Goal: Task Accomplishment & Management: Complete application form

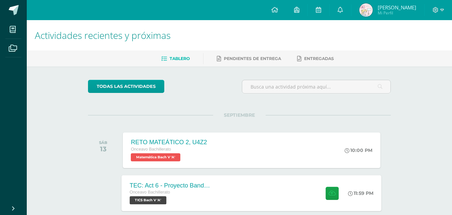
click at [206, 201] on div "Onceavo Bachillerato TICS [PERSON_NAME] V 'A'" at bounding box center [170, 195] width 81 height 15
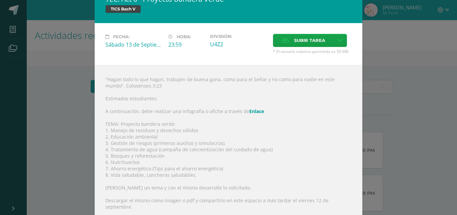
scroll to position [19, 0]
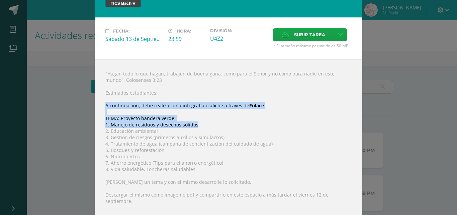
drag, startPoint x: 102, startPoint y: 105, endPoint x: 198, endPoint y: 125, distance: 98.7
click at [198, 125] on div ""Hagan todo lo que hagan, trabajen de buena gana, como para el Señor y no como …" at bounding box center [229, 156] width 268 height 195
copy div "A continuación, debe realizar una infografía o afiche a través de Enlace TEMA: …"
click at [182, 119] on div ""Hagan todo lo que hagan, trabajen de buena gana, como para el Señor y no como …" at bounding box center [229, 156] width 268 height 195
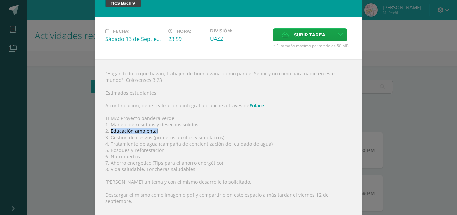
drag, startPoint x: 157, startPoint y: 130, endPoint x: 109, endPoint y: 131, distance: 48.5
click at [109, 131] on div ""Hagan todo lo que hagan, trabajen de buena gana, como para el Señor y no como …" at bounding box center [229, 156] width 268 height 195
copy div "Educación ambiental"
click at [325, 117] on div ""Hagan todo lo que hagan, trabajen de buena gana, como para el Señor y no como …" at bounding box center [229, 156] width 268 height 195
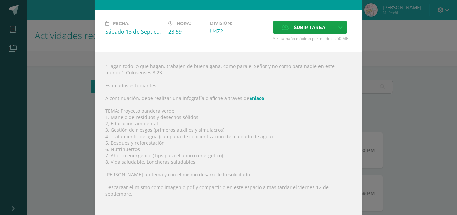
scroll to position [24, 0]
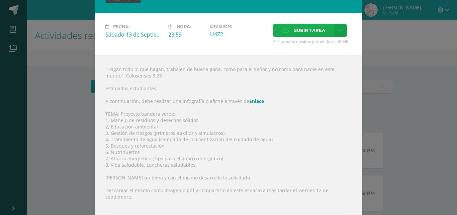
click at [310, 35] on span "Subir tarea" at bounding box center [309, 30] width 31 height 12
click at [0, 0] on input "Subir tarea" at bounding box center [0, 0] width 0 height 0
click at [299, 26] on span "Subir tarea" at bounding box center [309, 30] width 31 height 12
click at [0, 0] on input "Subir tarea" at bounding box center [0, 0] width 0 height 0
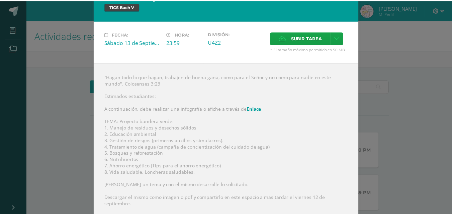
scroll to position [11, 0]
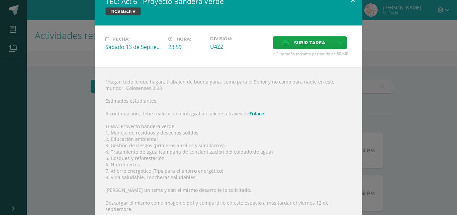
click at [348, 4] on button at bounding box center [352, 0] width 19 height 23
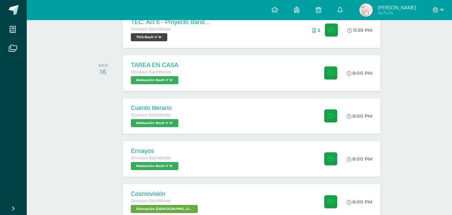
scroll to position [165, 0]
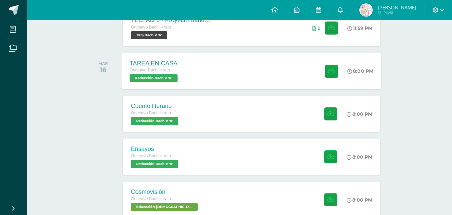
click at [227, 82] on div "TAREA EN CASA Onceavo Bachillerato Redacción [PERSON_NAME] V 'A' 8:00 PM TAREA …" at bounding box center [252, 71] width 260 height 36
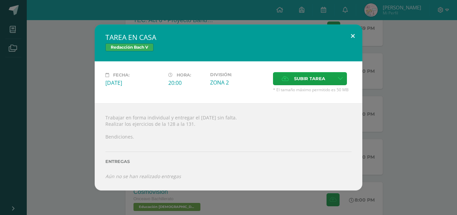
click at [352, 34] on button at bounding box center [352, 35] width 19 height 23
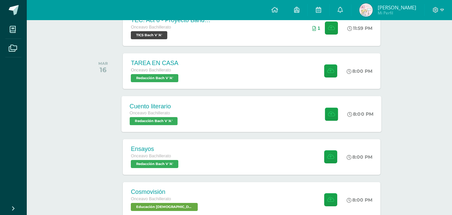
click at [252, 111] on div "Cuento literario Onceavo Bachillerato Redacción [PERSON_NAME] V 'A' 8:00 PM Cue…" at bounding box center [252, 114] width 260 height 36
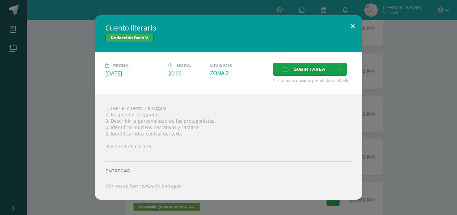
click at [354, 29] on button at bounding box center [352, 26] width 19 height 23
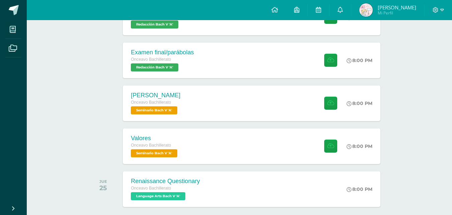
scroll to position [441, 0]
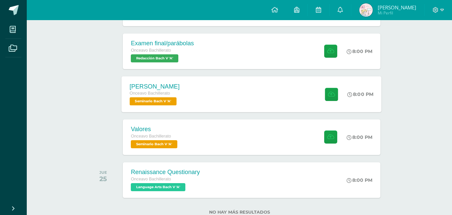
click at [296, 87] on div "[PERSON_NAME] Onceavo Bachillerato Seminario [PERSON_NAME] V 'A' 8:00 PM [PERSO…" at bounding box center [252, 94] width 260 height 36
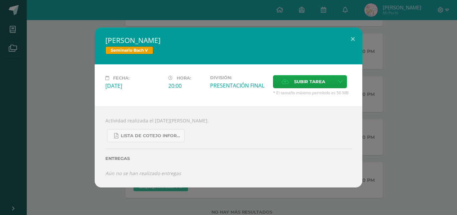
drag, startPoint x: 306, startPoint y: 133, endPoint x: 307, endPoint y: 137, distance: 3.5
click at [307, 137] on div "Lista de cotejo informe final (1) (1).pdf" at bounding box center [228, 133] width 246 height 18
click at [351, 41] on button at bounding box center [352, 38] width 19 height 23
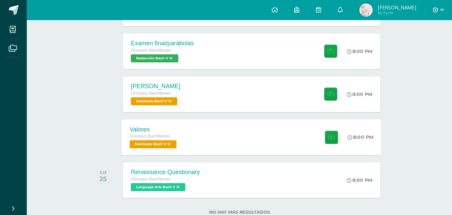
click at [236, 130] on div "Valores Onceavo Bachillerato Seminario [PERSON_NAME] V 'A' 8:00 PM [GEOGRAPHIC_…" at bounding box center [252, 137] width 260 height 36
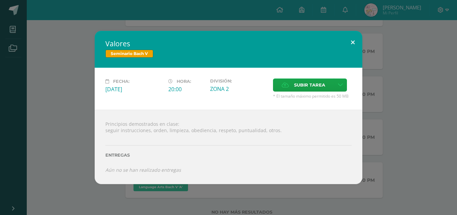
click at [351, 49] on button at bounding box center [352, 42] width 19 height 23
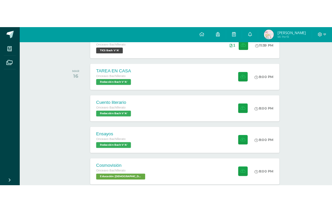
scroll to position [0, 0]
